Goal: Information Seeking & Learning: Find specific fact

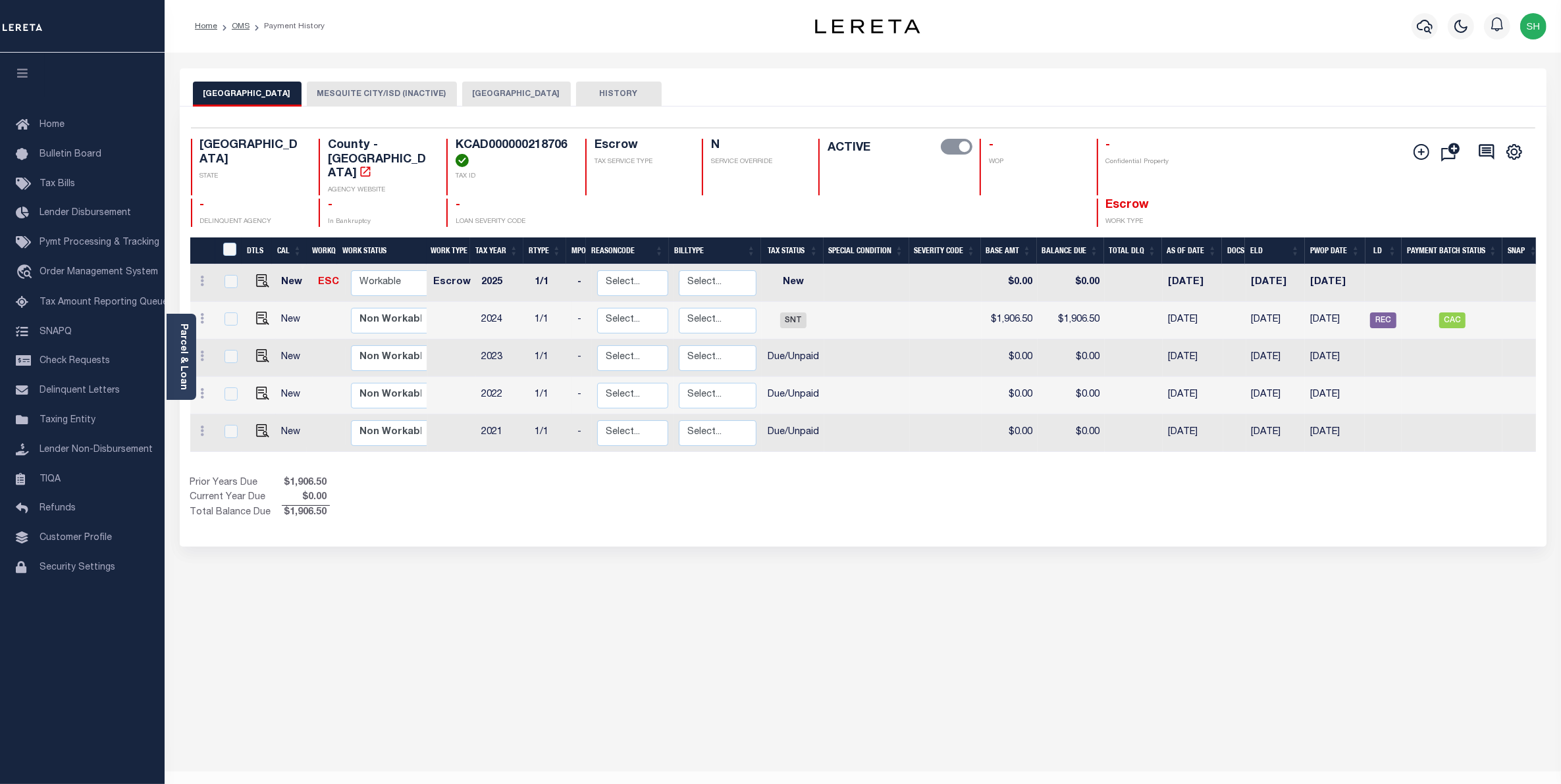
click at [508, 90] on button "[GEOGRAPHIC_DATA]" at bounding box center [516, 93] width 108 height 25
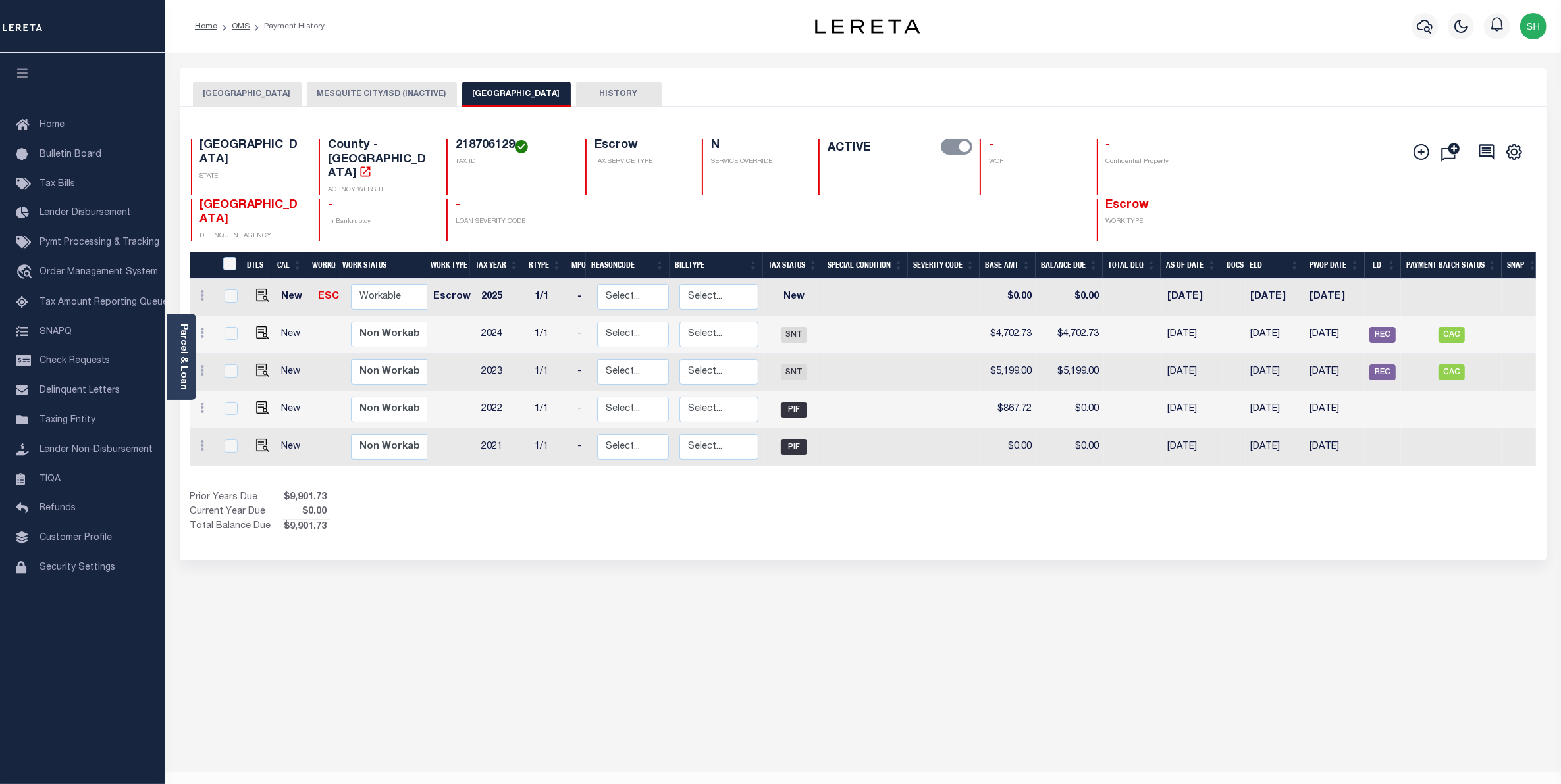
click at [242, 96] on button "DALLAS COUNTY" at bounding box center [247, 93] width 108 height 25
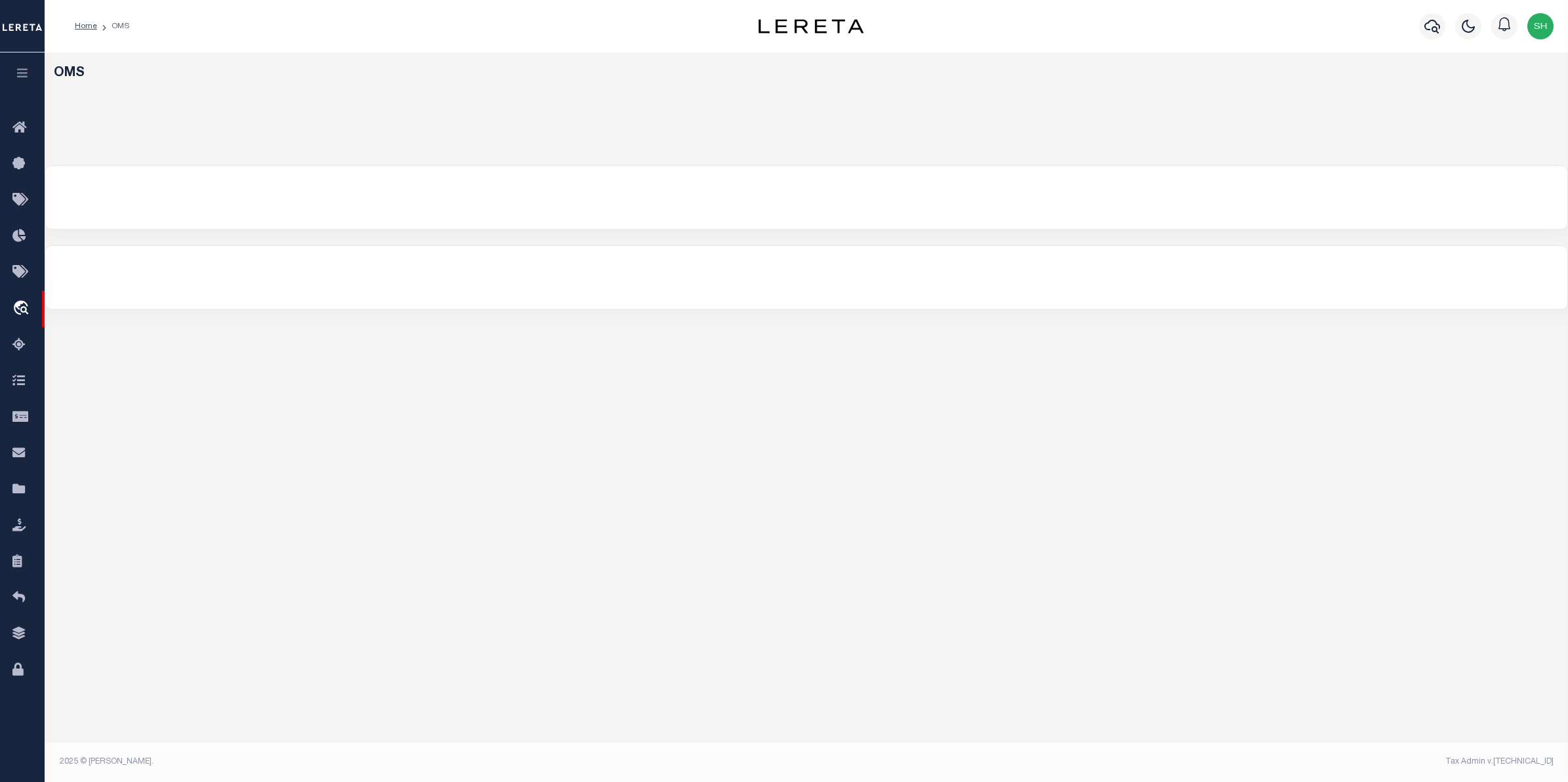
select select "200"
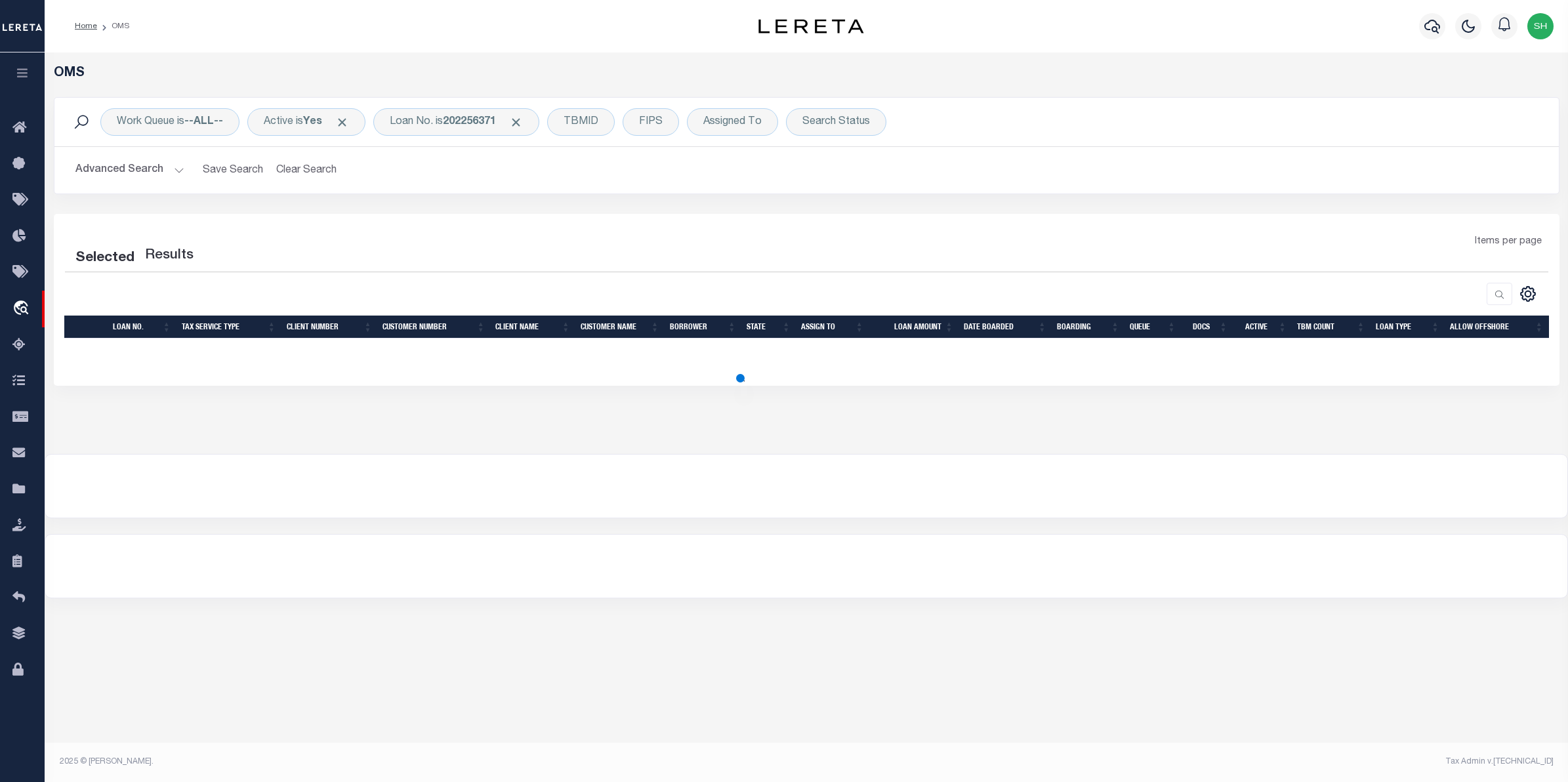
select select "200"
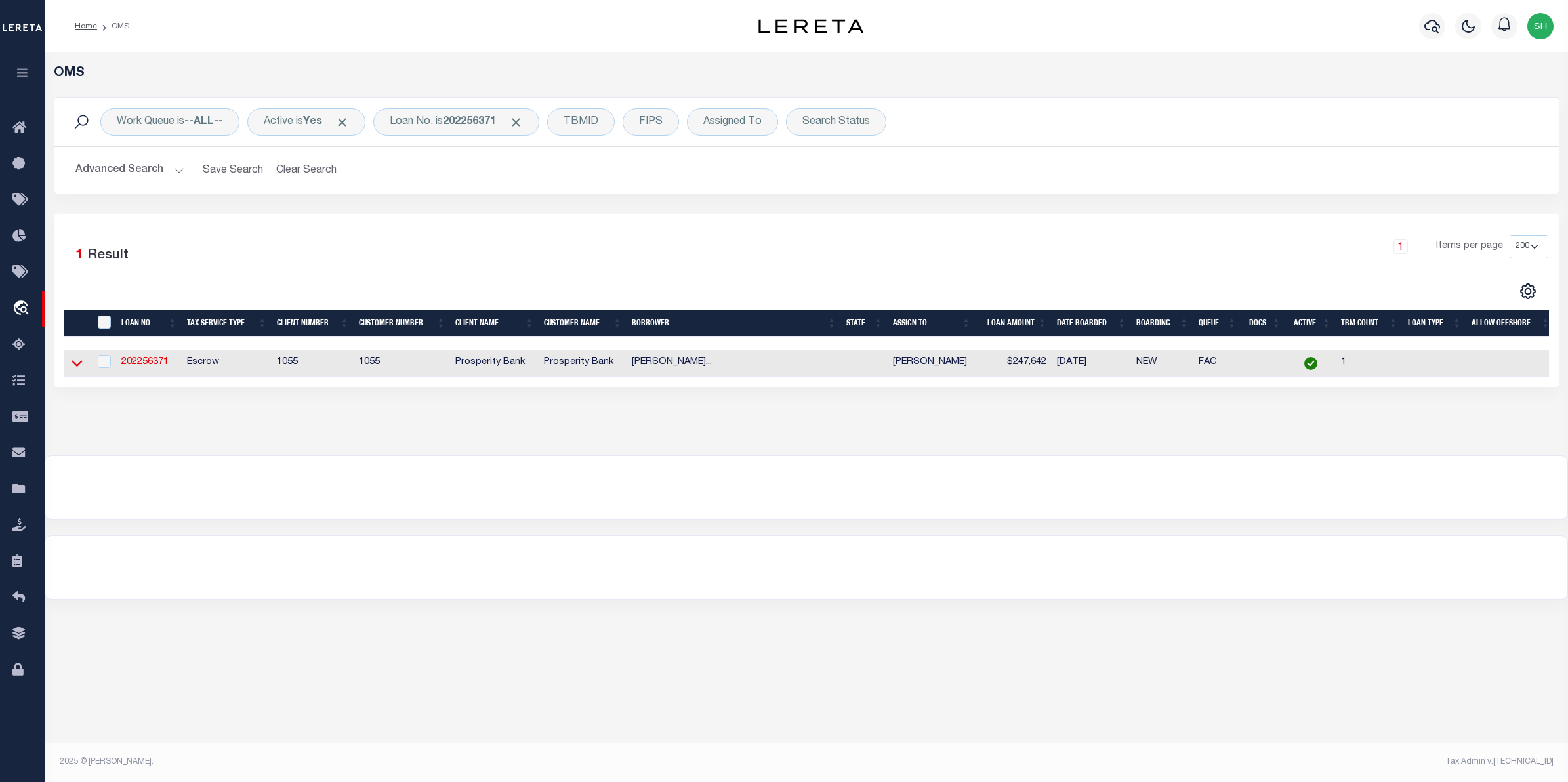
click at [74, 363] on icon at bounding box center [76, 364] width 11 height 14
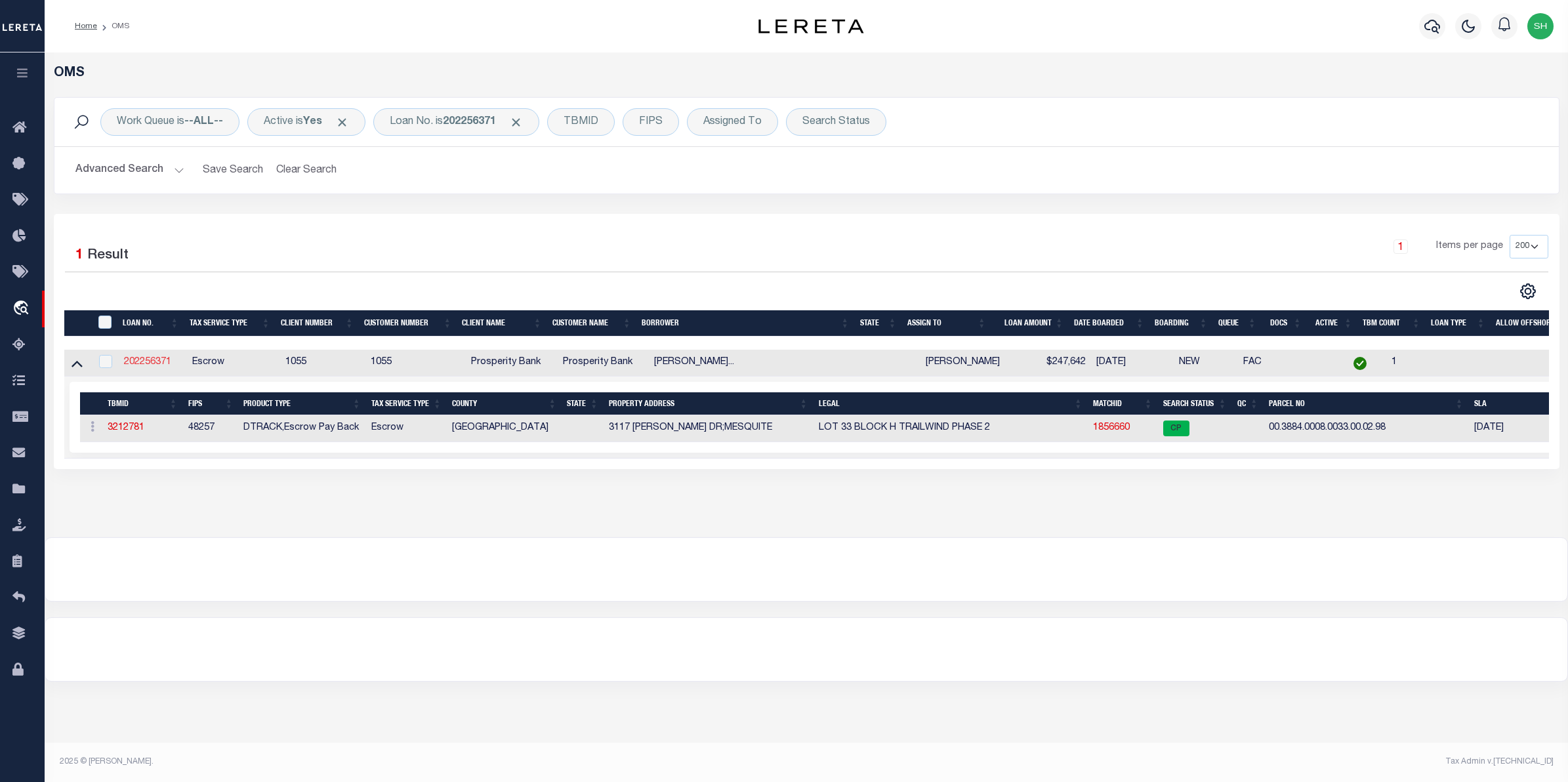
click at [155, 363] on link "202256371" at bounding box center [148, 362] width 48 height 9
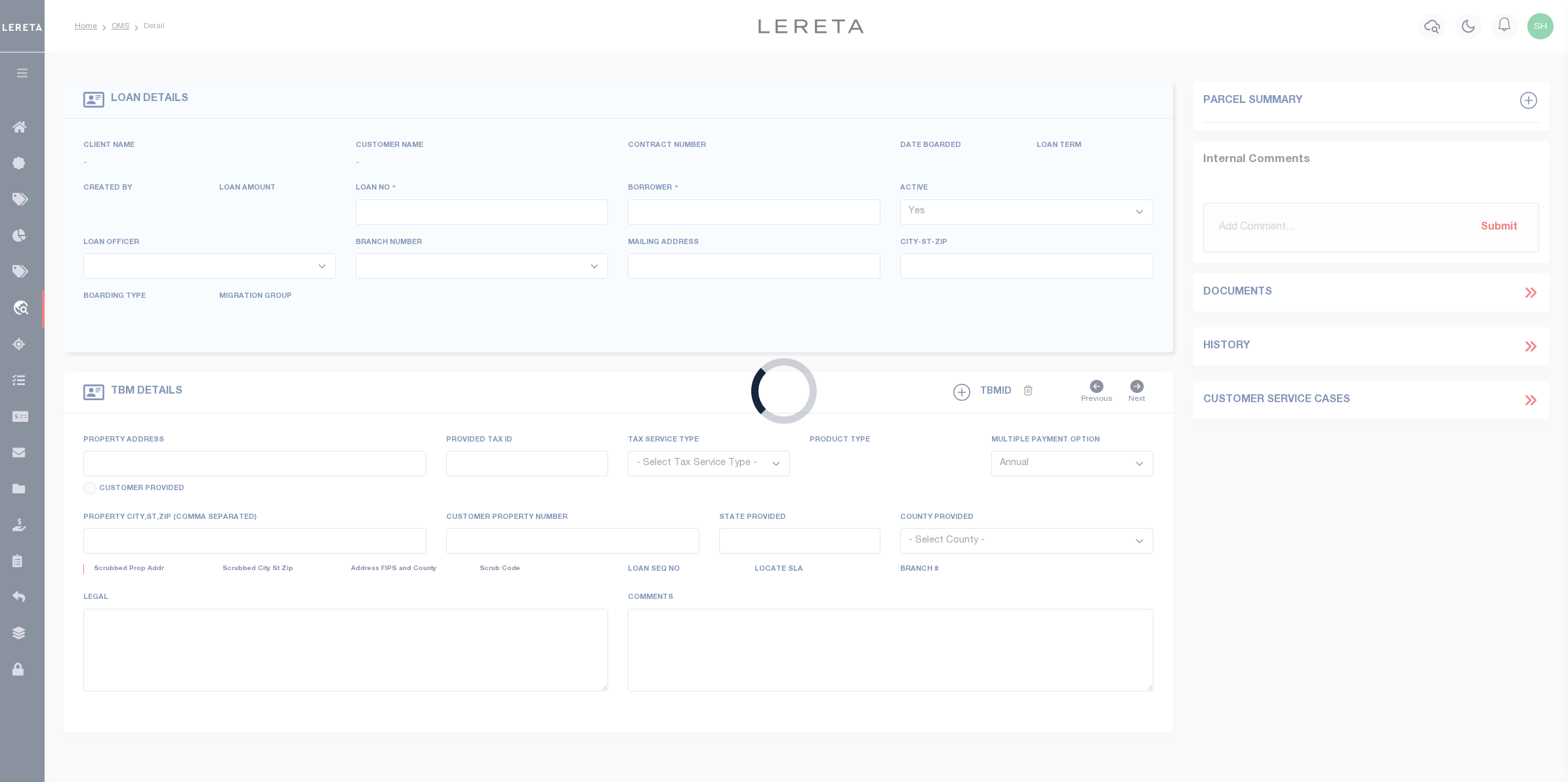
type input "202256371"
type input "[PERSON_NAME] [PERSON_NAME]"
select select
type input "[STREET_ADDRESS]"
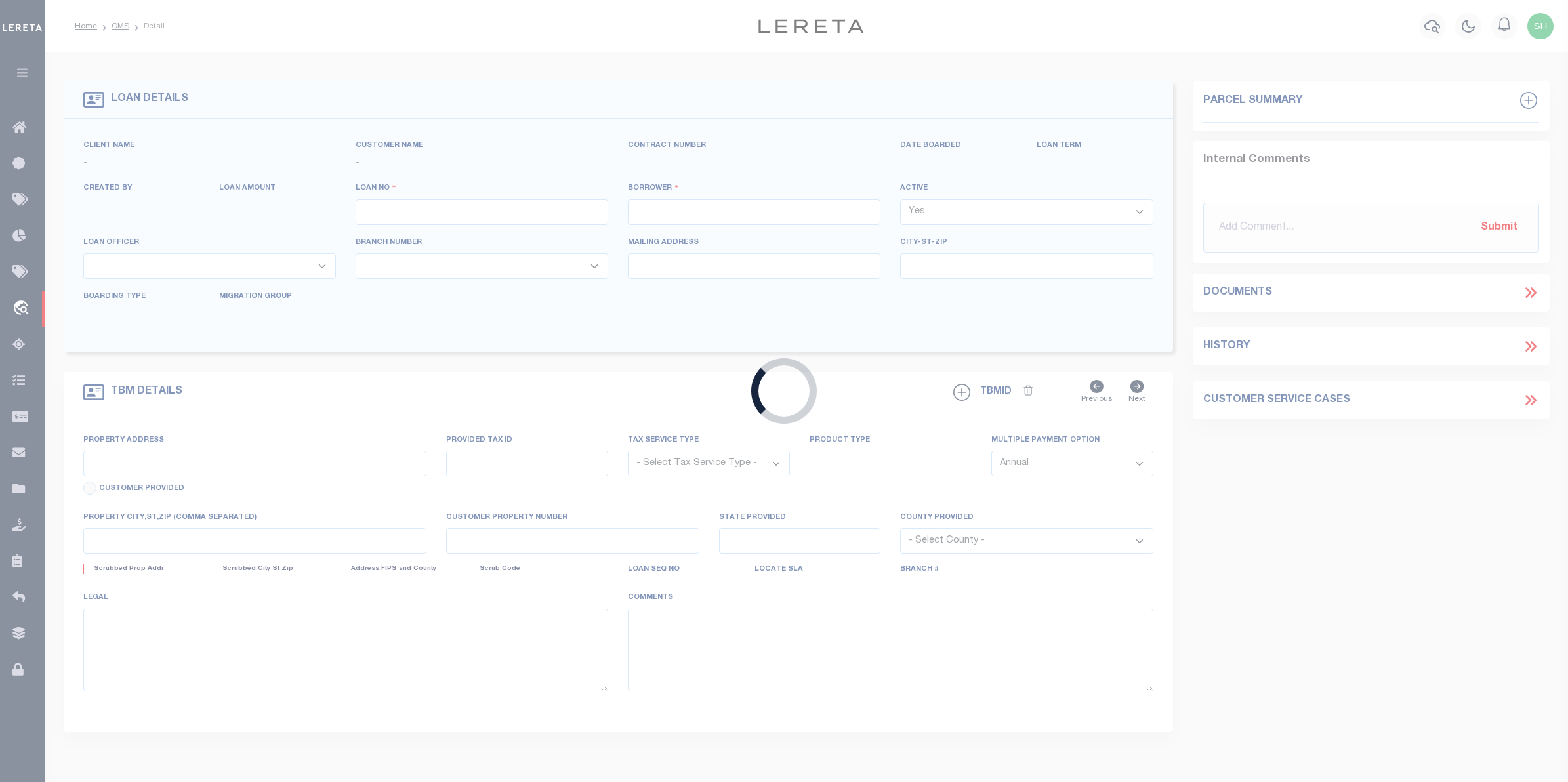
type input "[GEOGRAPHIC_DATA]"
select select "100"
select select "Escrow"
select select "10540"
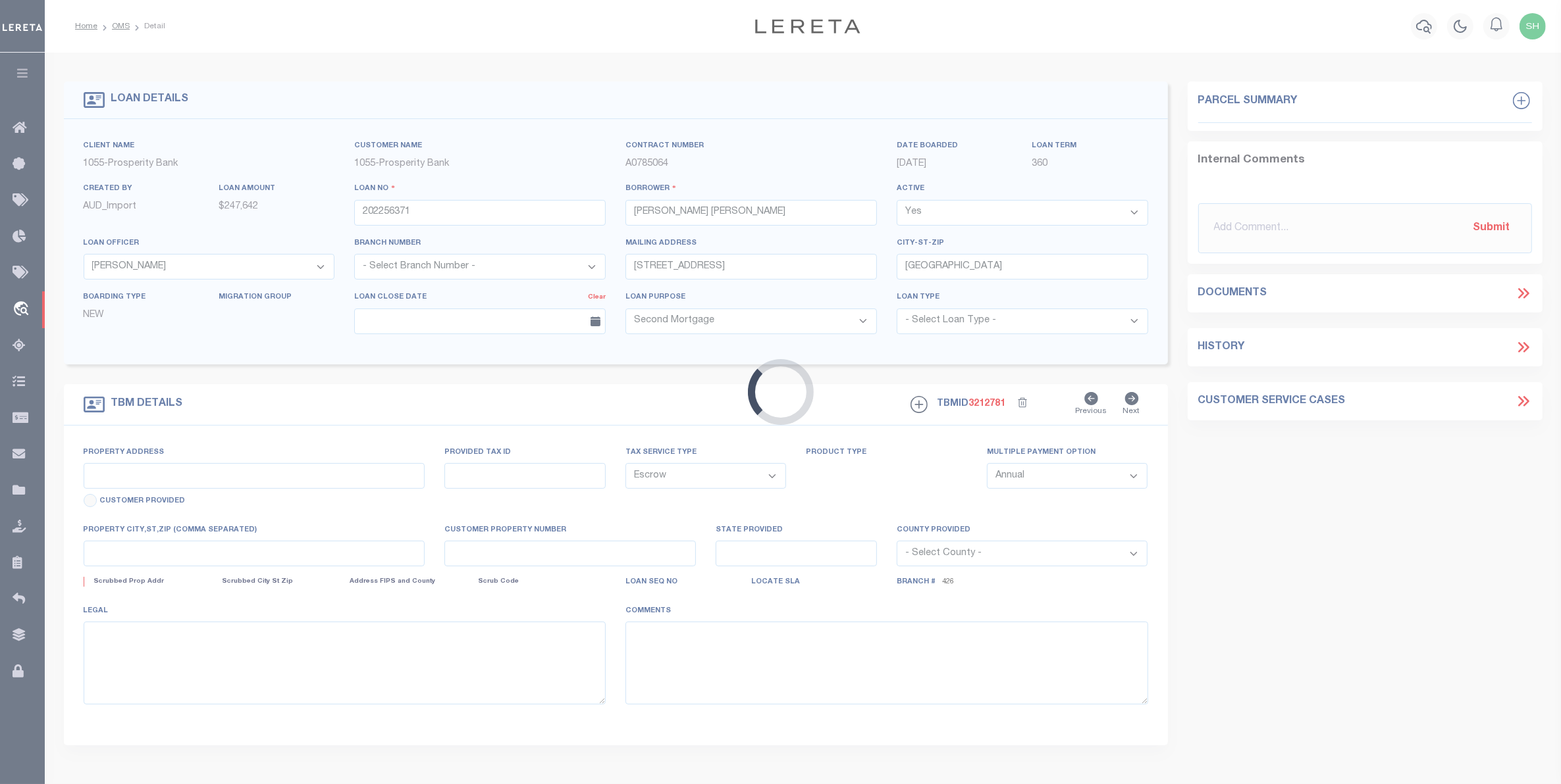
select select "3826"
type input "3117 [PERSON_NAME] DR;MESQUITE"
type input "TBD"
select select
type input "[GEOGRAPHIC_DATA]"
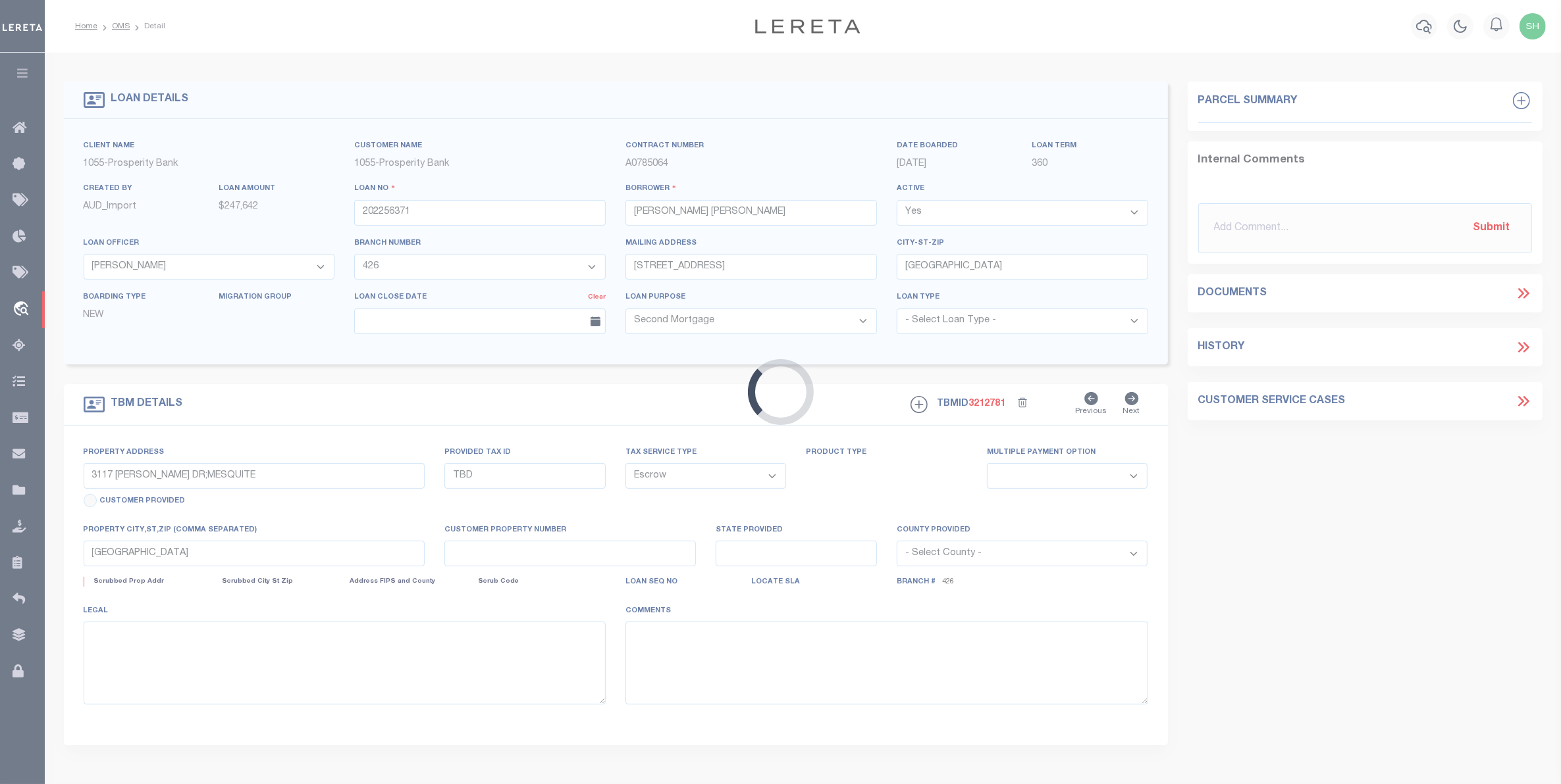
select select "[GEOGRAPHIC_DATA]"
type textarea "LOT 33 BLOCK H TRAILWIND PHASE 2"
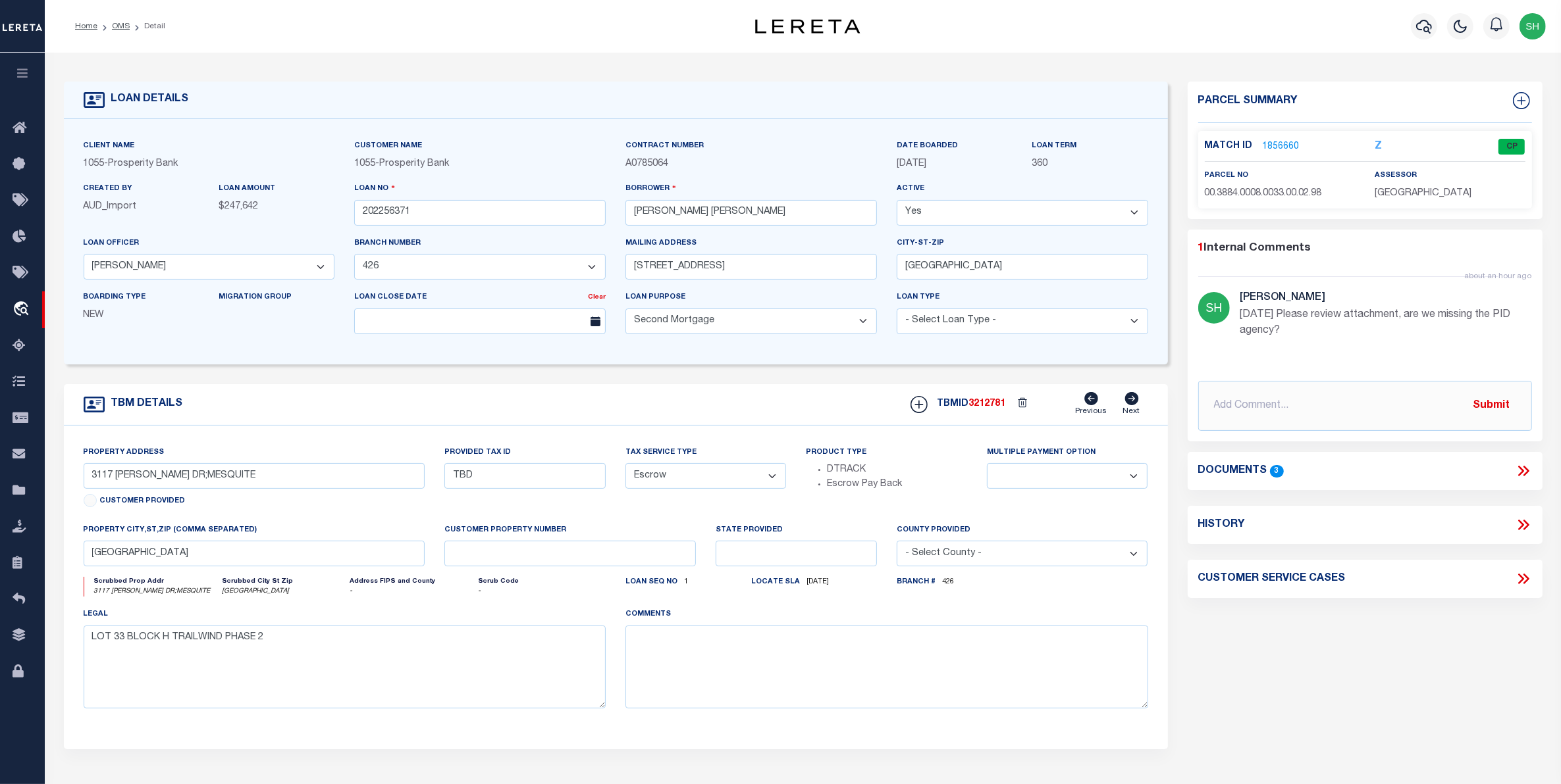
click at [1263, 145] on link "1856660" at bounding box center [1281, 147] width 37 height 14
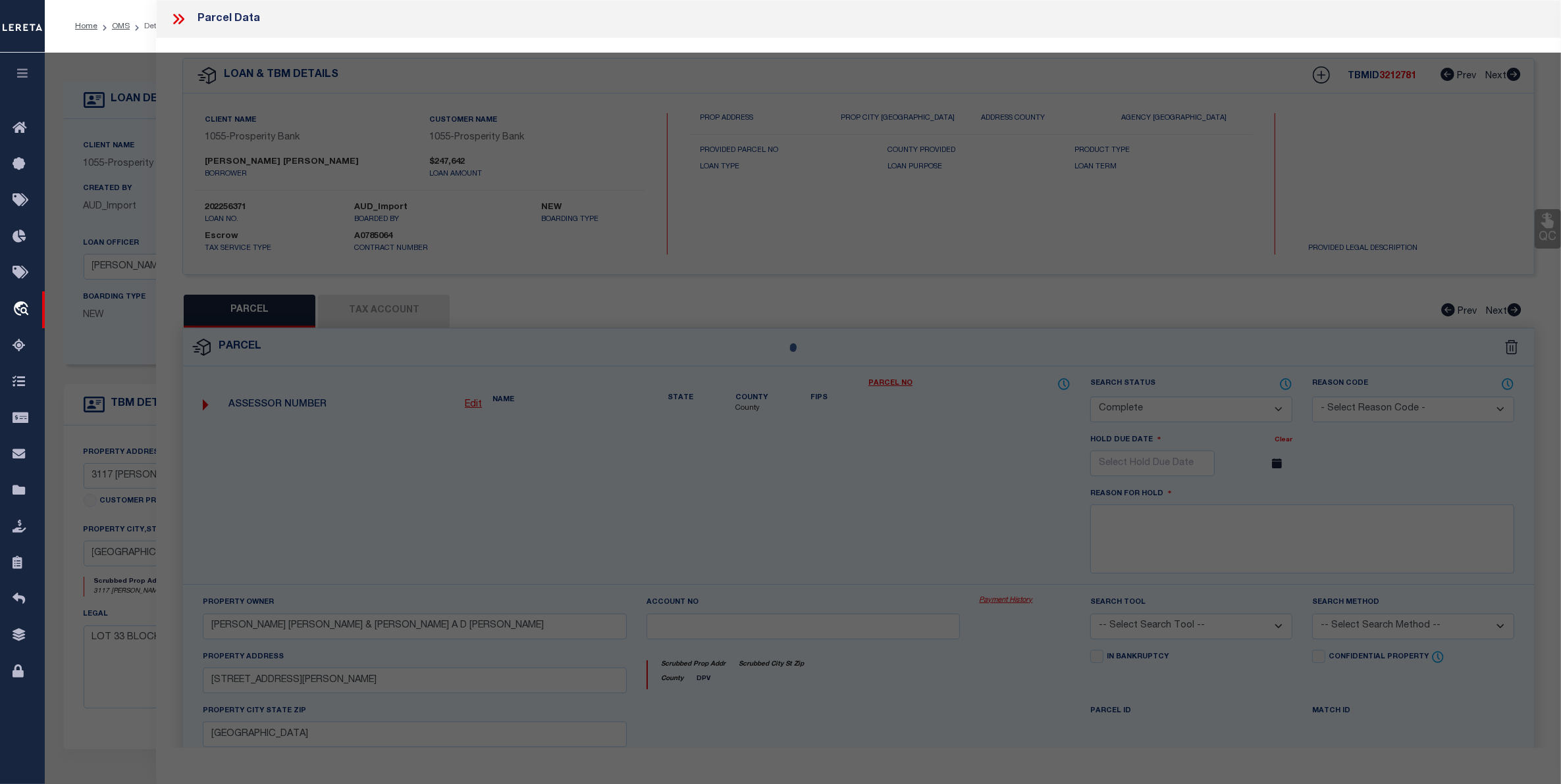
select select "AS"
checkbox input "false"
select select "CP"
type input "[PERSON_NAME] [PERSON_NAME] & [PERSON_NAME] A D [PERSON_NAME]"
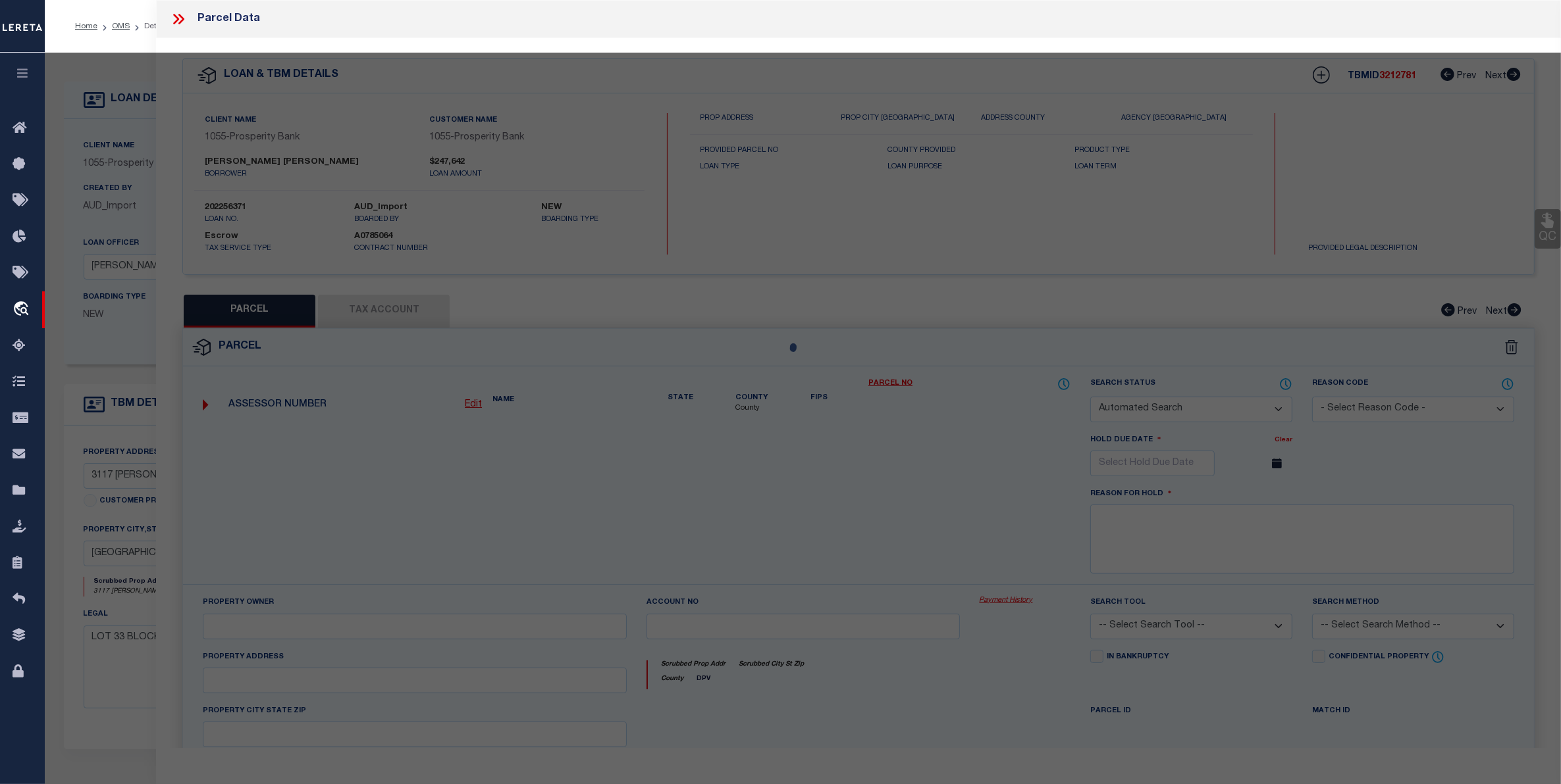
select select
type input "[STREET_ADDRESS][PERSON_NAME]"
checkbox input "false"
type input "[GEOGRAPHIC_DATA]"
type textarea "TRAILWIND PH 2, BLOCK H, LOT 33"
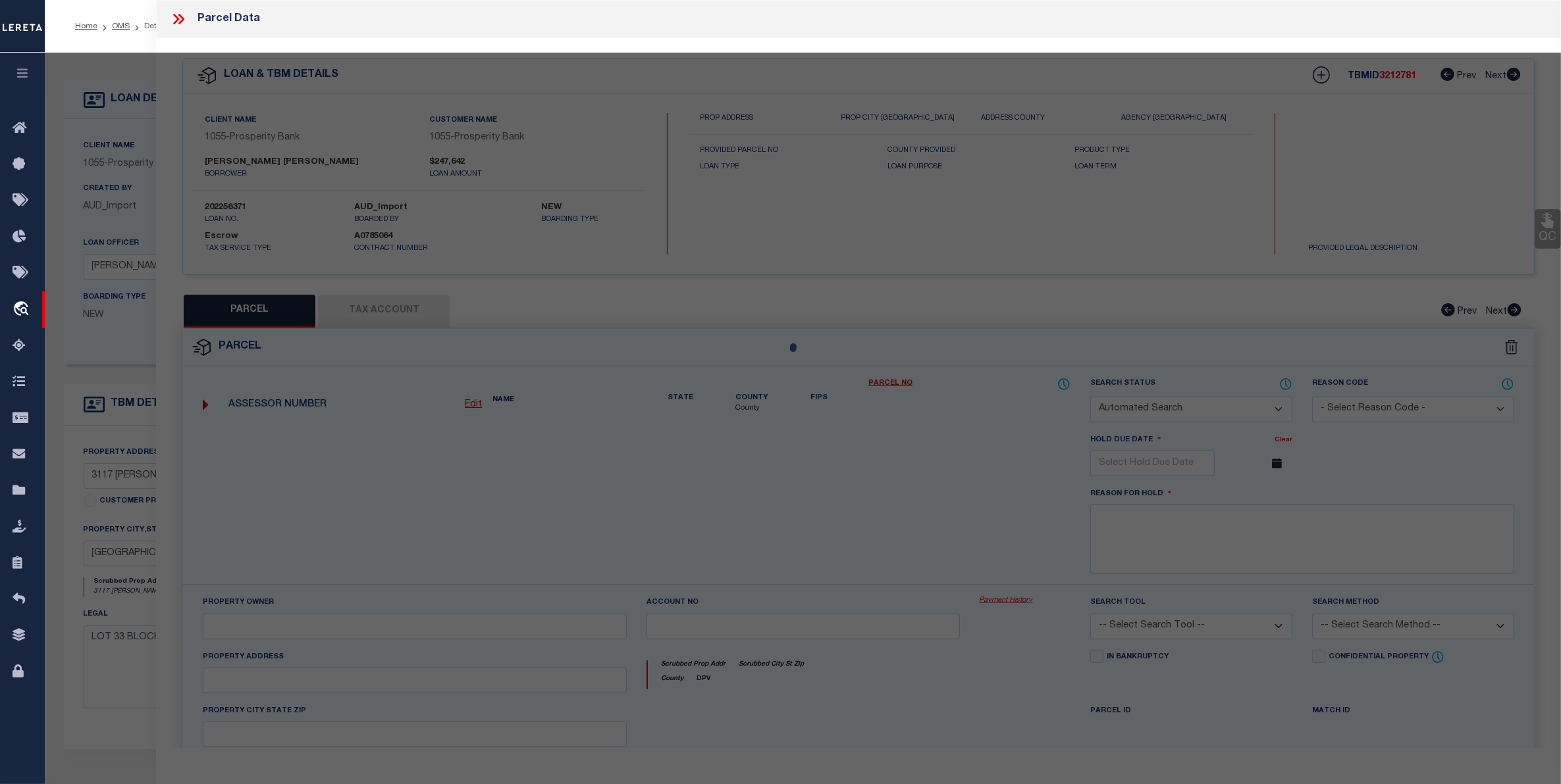
type textarea "ES reviewed on [DATE] Removed New Property. MC Reviewed on [DATE] and still New…"
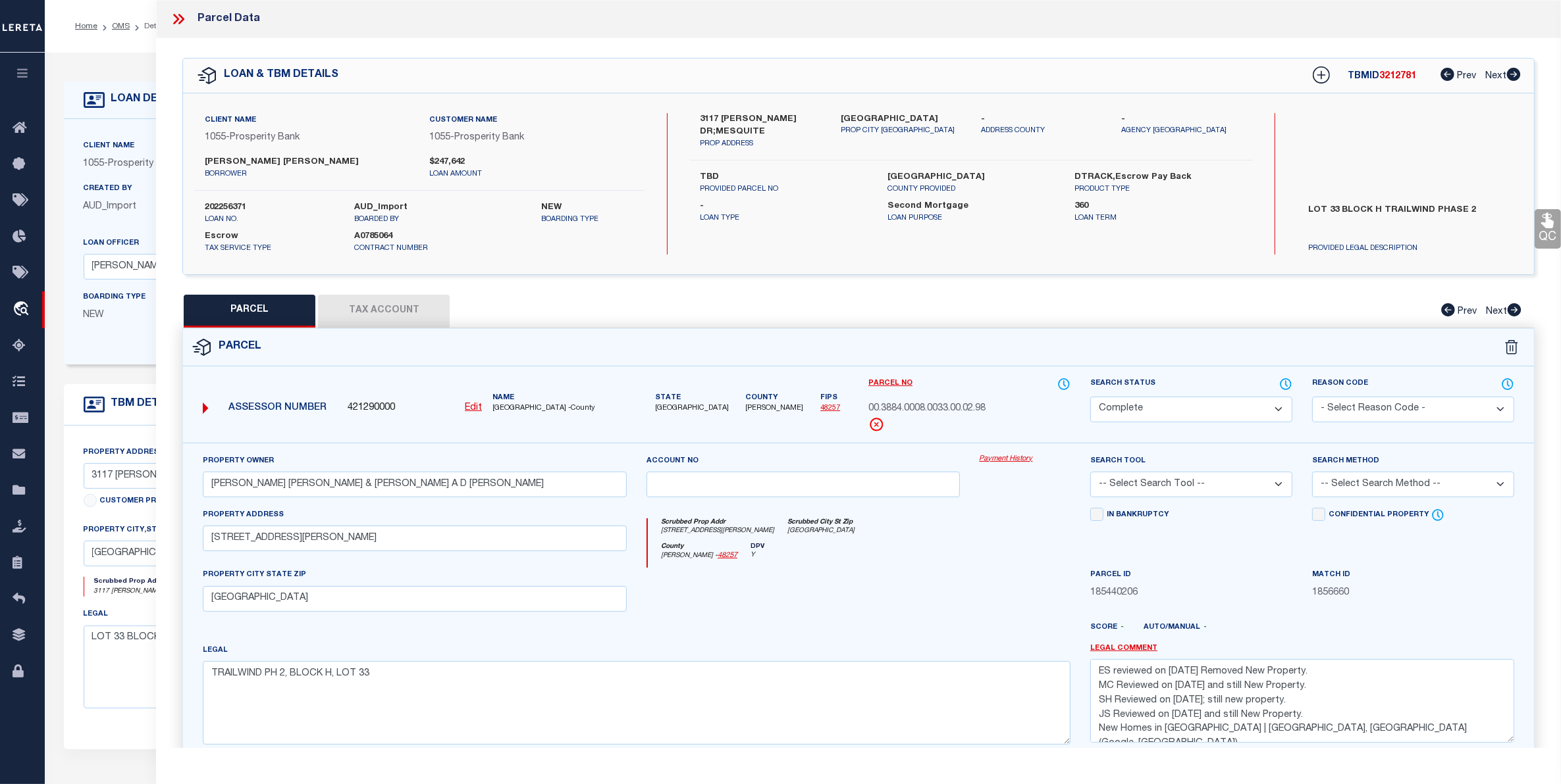
click at [995, 469] on div "Payment History" at bounding box center [1025, 481] width 110 height 54
click at [995, 463] on link "Payment History" at bounding box center [1025, 459] width 90 height 11
click at [18, 73] on icon "button" at bounding box center [22, 74] width 15 height 12
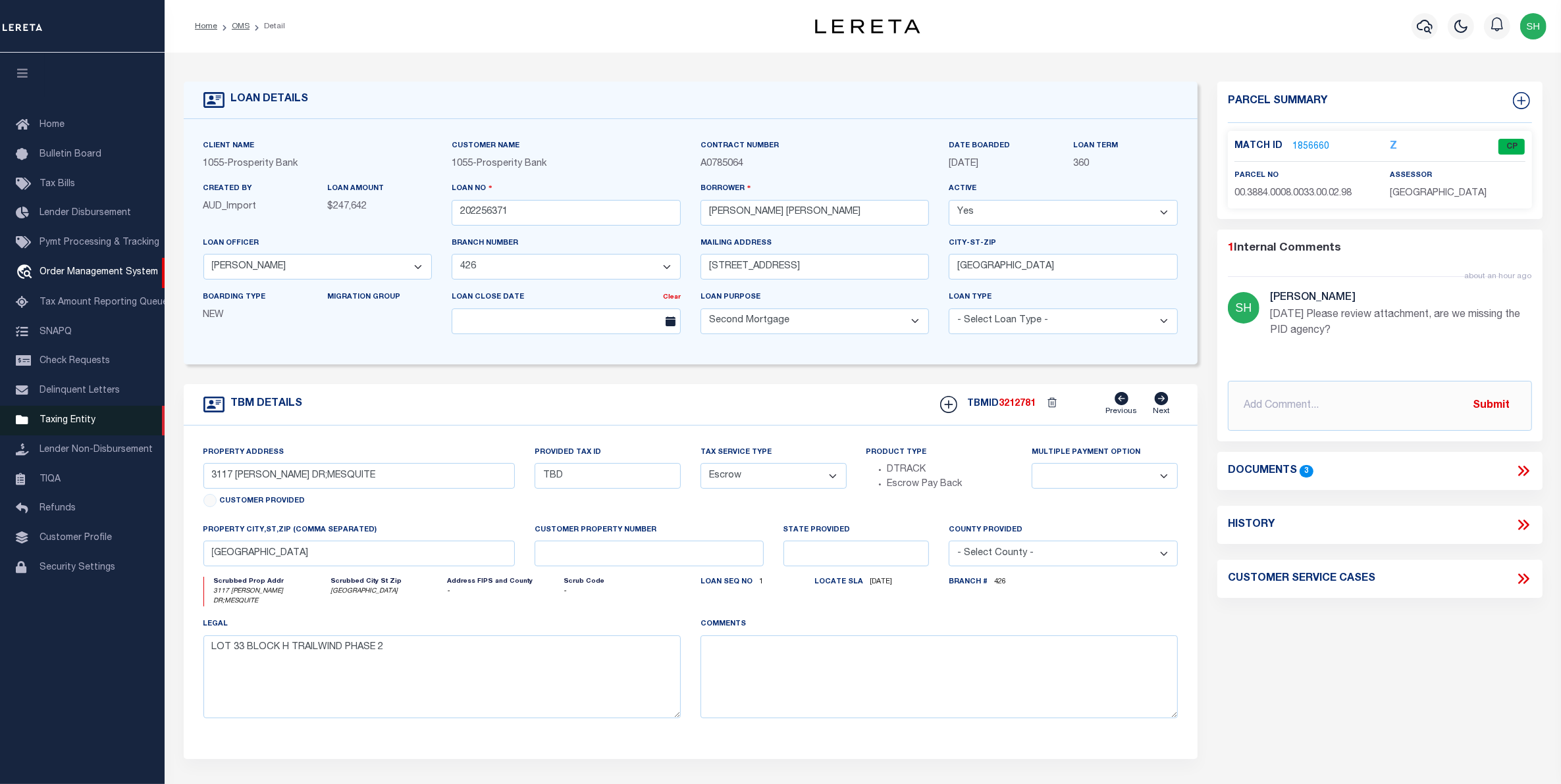
click at [78, 431] on link "Taxing Entity" at bounding box center [83, 421] width 165 height 30
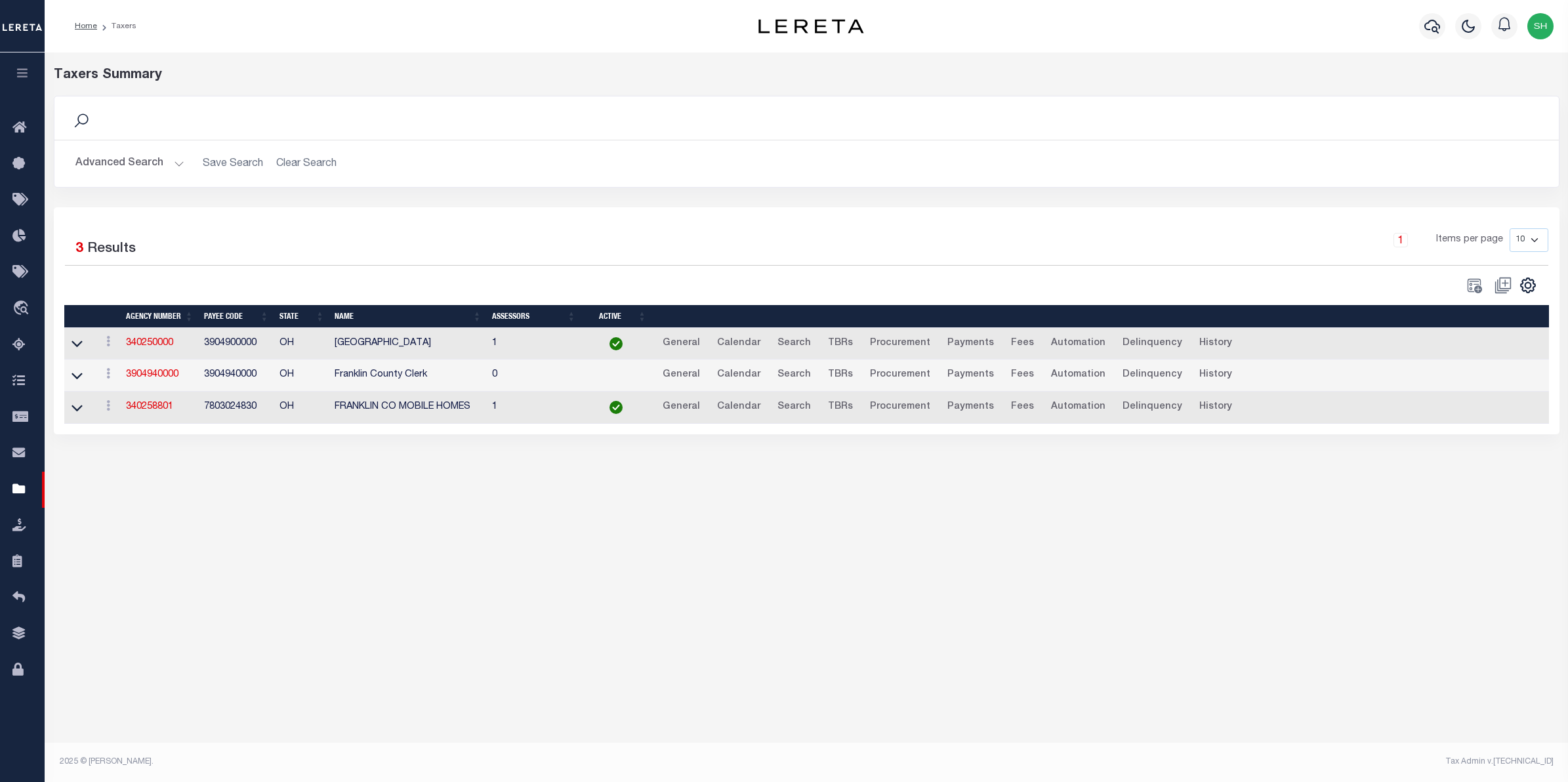
click at [133, 165] on button "Advanced Search" at bounding box center [130, 164] width 109 height 26
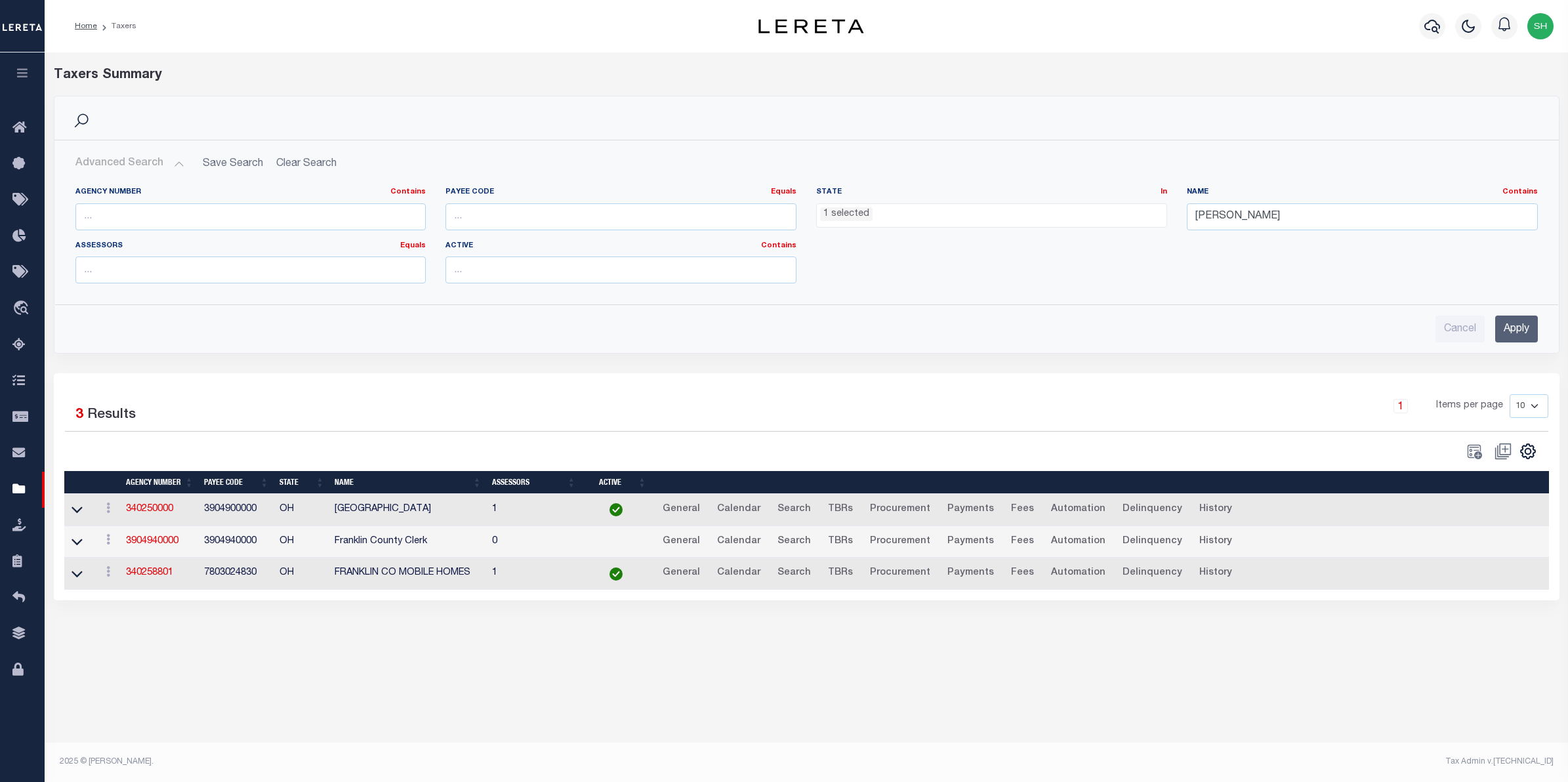
click at [948, 212] on ul "1 selected" at bounding box center [992, 213] width 350 height 18
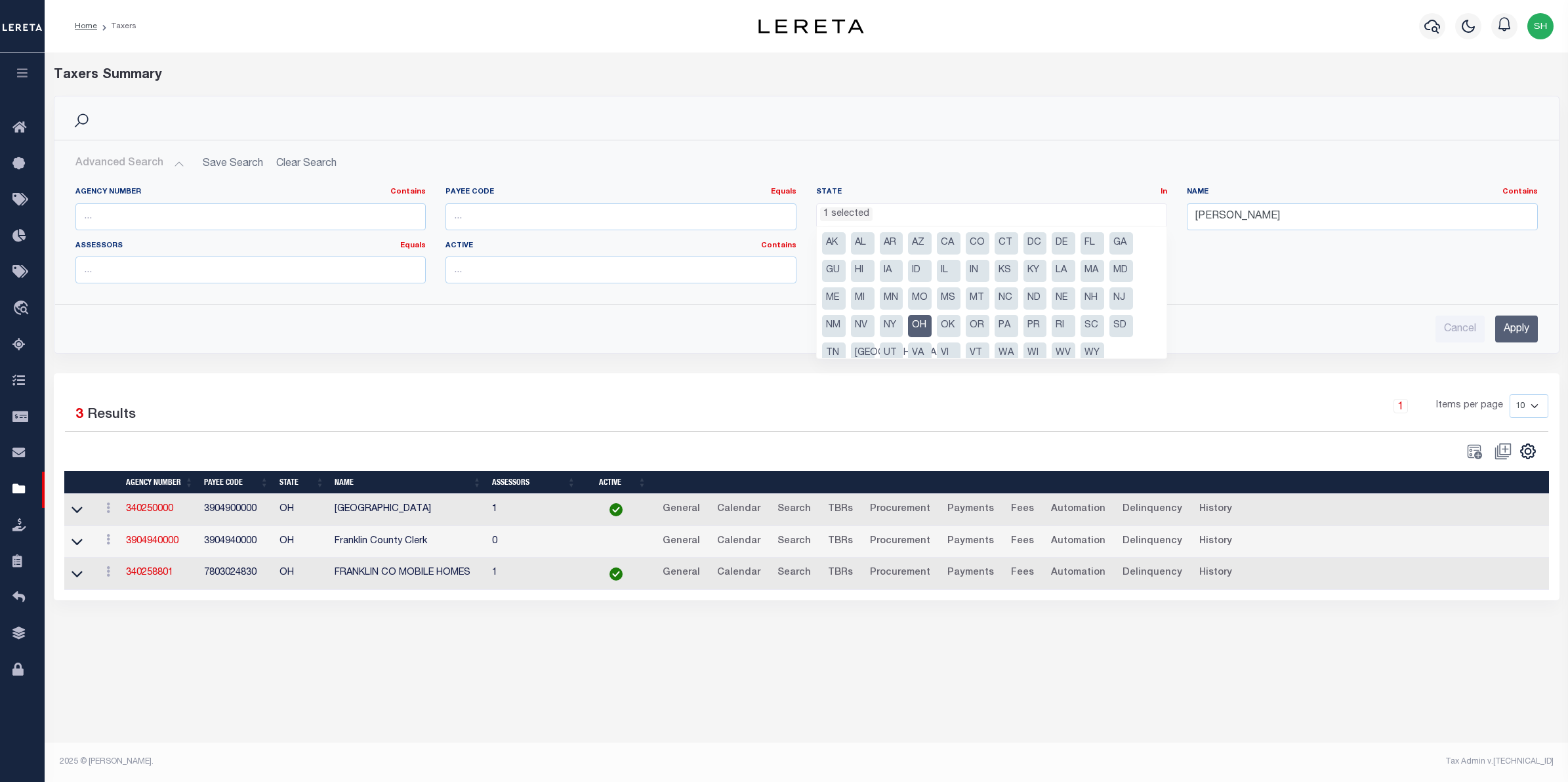
scroll to position [11, 0]
click at [865, 343] on li "[GEOGRAPHIC_DATA]" at bounding box center [863, 342] width 24 height 23
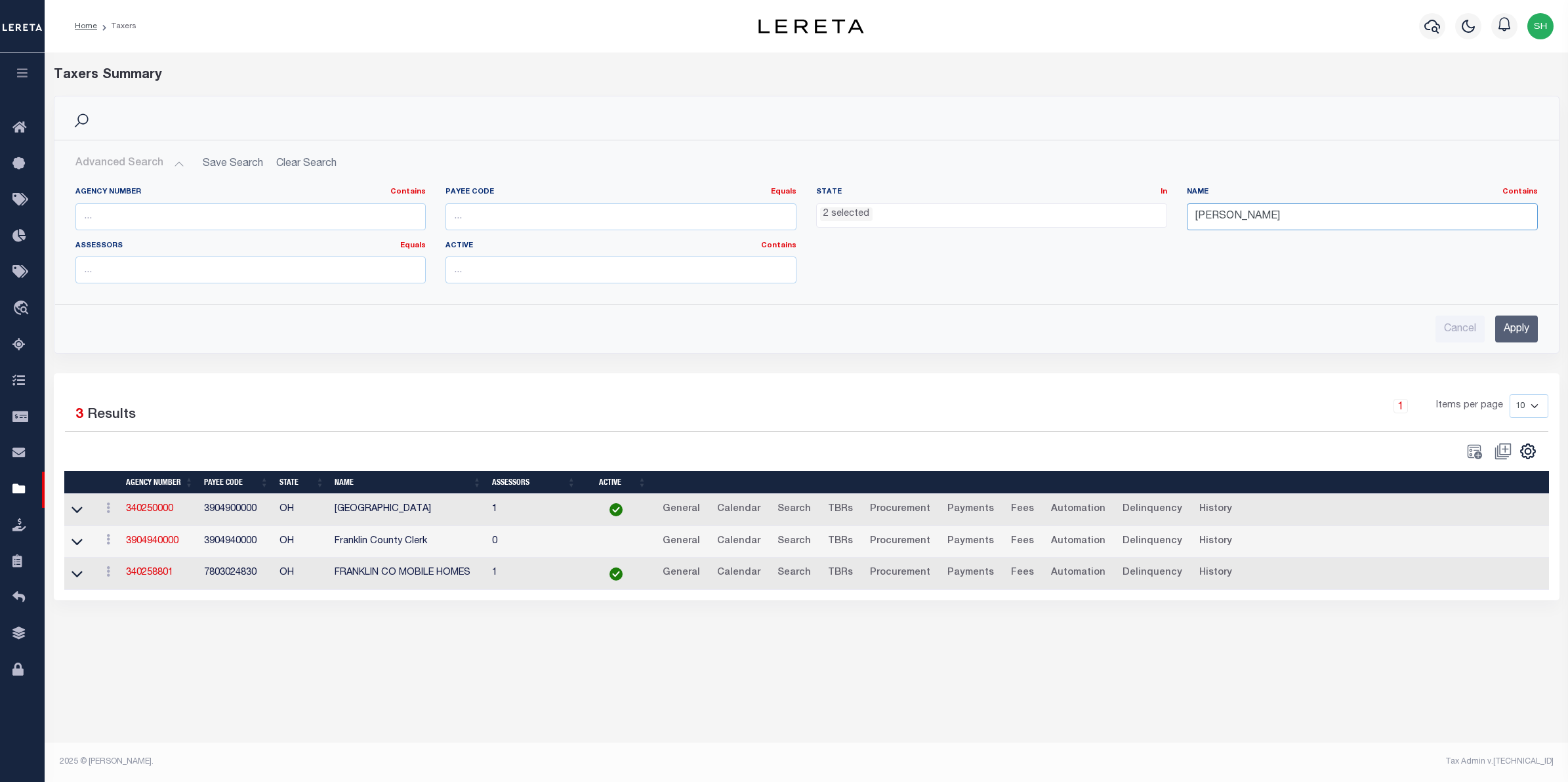
click at [1333, 215] on input "franklin" at bounding box center [1362, 216] width 351 height 27
drag, startPoint x: 1333, startPoint y: 215, endPoint x: 971, endPoint y: 211, distance: 362.0
click at [971, 211] on div "Agency Number Contains Contains Is Payee Code Equals Equals Is Not Equal To Is …" at bounding box center [806, 241] width 1482 height 107
type input "dallas"
drag, startPoint x: 1513, startPoint y: 312, endPoint x: 1513, endPoint y: 326, distance: 14.0
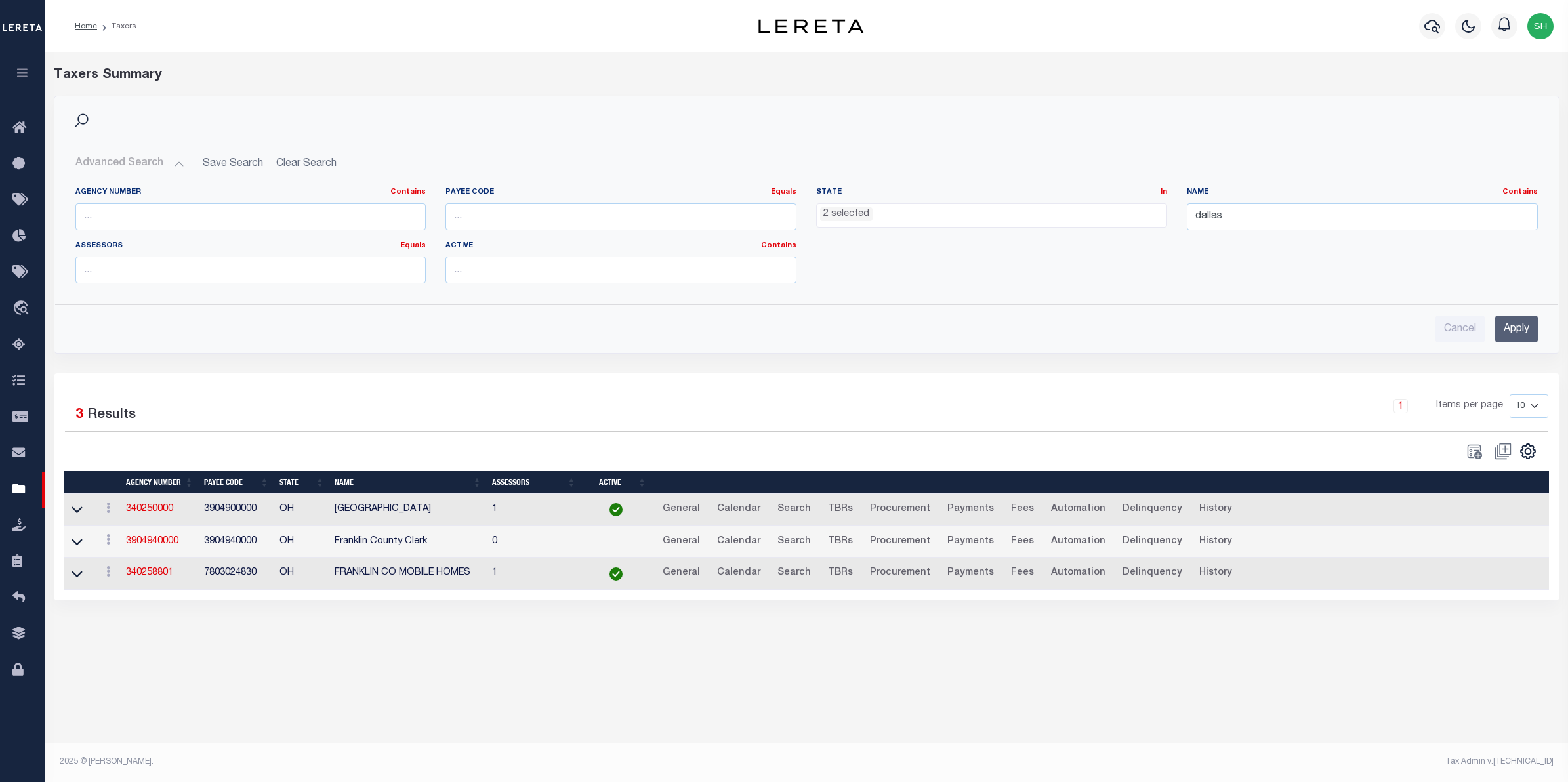
click at [1513, 326] on div "Cancel Apply" at bounding box center [806, 324] width 1483 height 38
click at [1511, 326] on input "Apply" at bounding box center [1516, 329] width 43 height 27
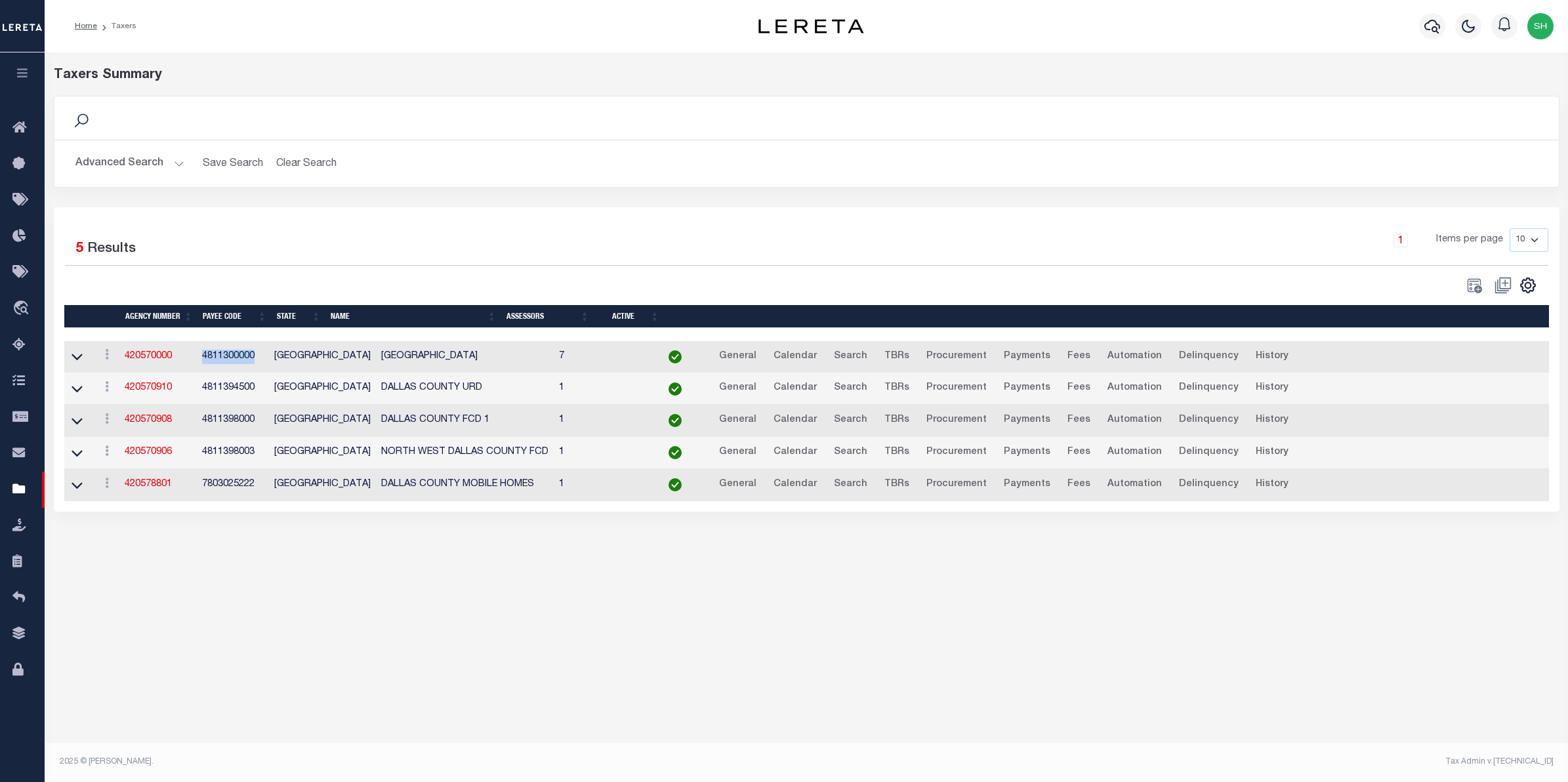
drag, startPoint x: 255, startPoint y: 357, endPoint x: 197, endPoint y: 351, distance: 58.3
click at [197, 351] on td "4811300000" at bounding box center [233, 357] width 72 height 32
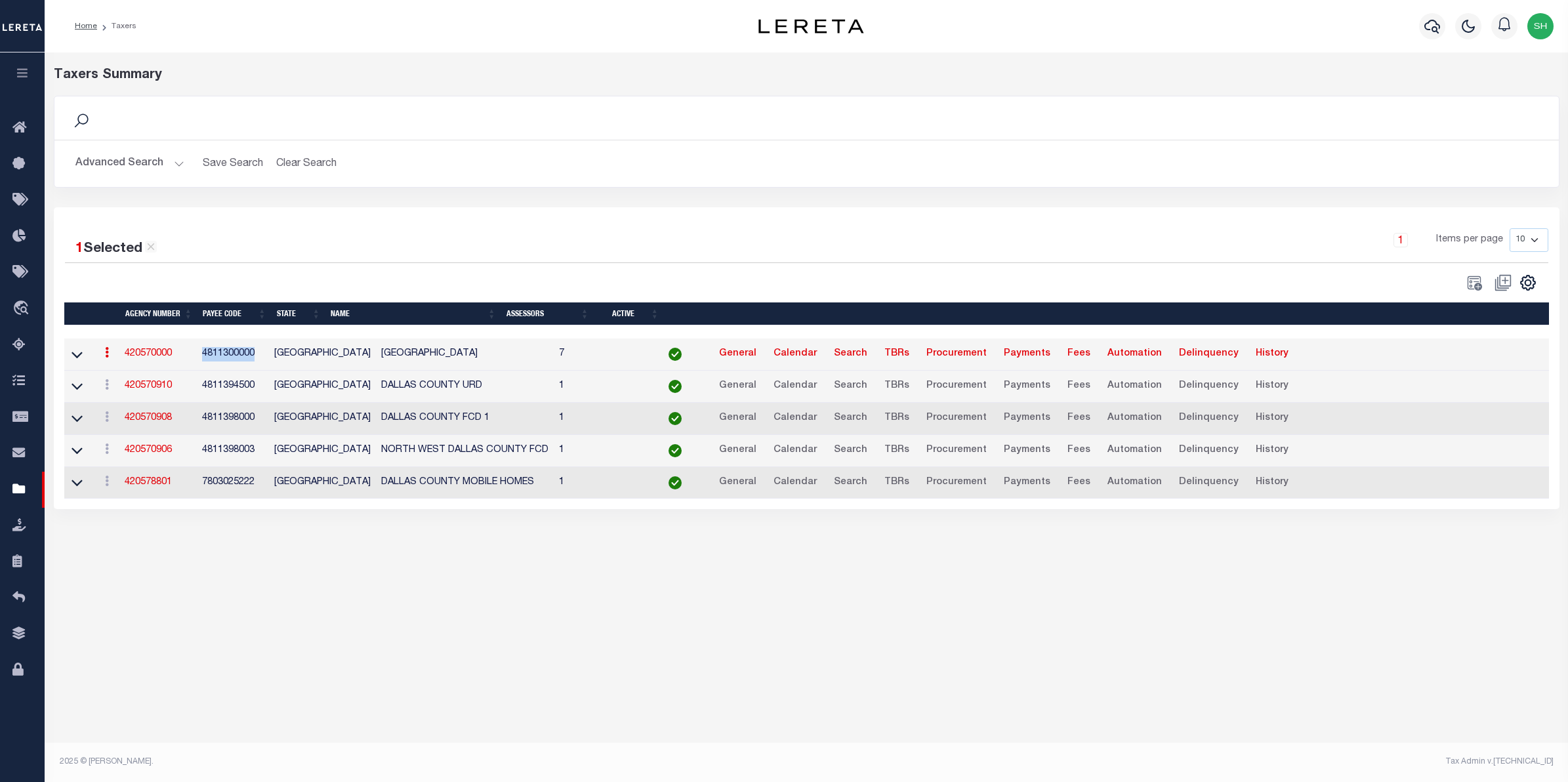
copy td "4811300000"
